Goal: Task Accomplishment & Management: Complete application form

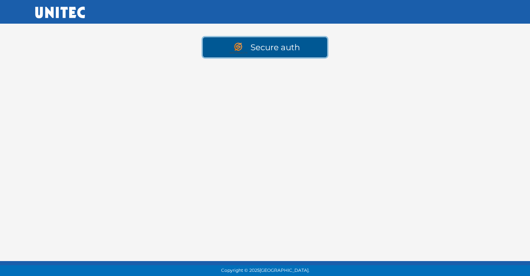
click at [291, 44] on link "Secure auth" at bounding box center [265, 47] width 124 height 20
click at [279, 48] on link "Secure auth" at bounding box center [265, 47] width 124 height 20
click at [235, 44] on img at bounding box center [240, 48] width 21 height 11
click at [297, 49] on link "Secure auth" at bounding box center [265, 47] width 124 height 20
click at [262, 45] on link "Secure auth" at bounding box center [265, 47] width 124 height 20
